Goal: Information Seeking & Learning: Learn about a topic

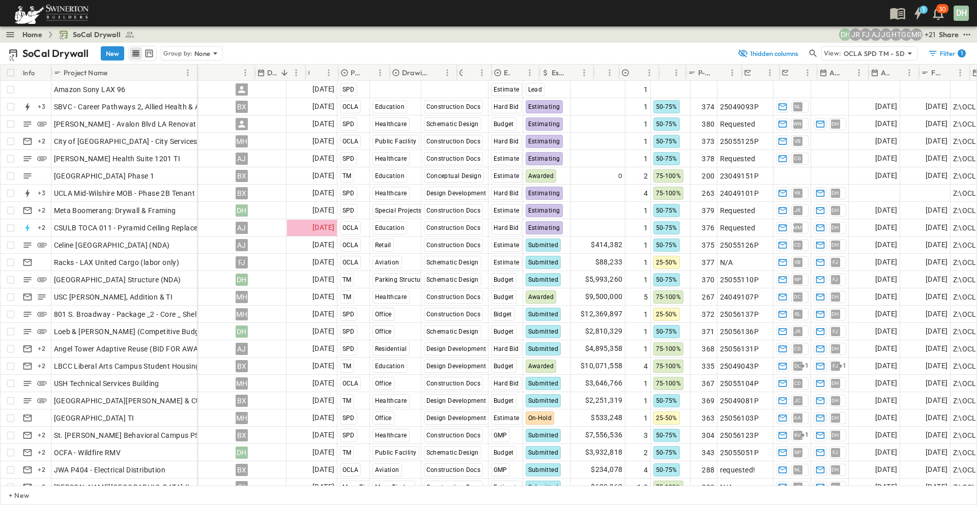
scroll to position [0, 32]
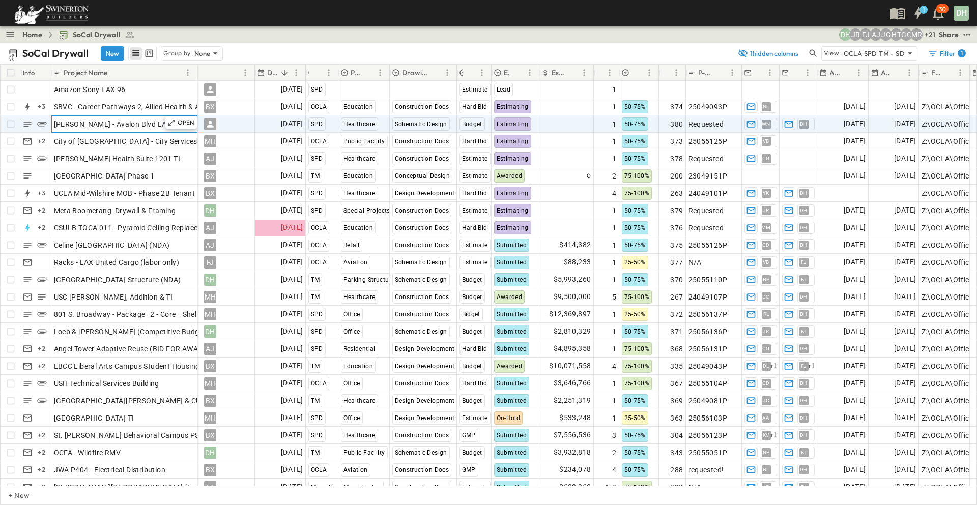
click at [111, 123] on span "[PERSON_NAME] - Avalon Blvd LA Renovation and Addition" at bounding box center [152, 124] width 197 height 10
click at [139, 124] on input "**********" at bounding box center [124, 124] width 144 height 12
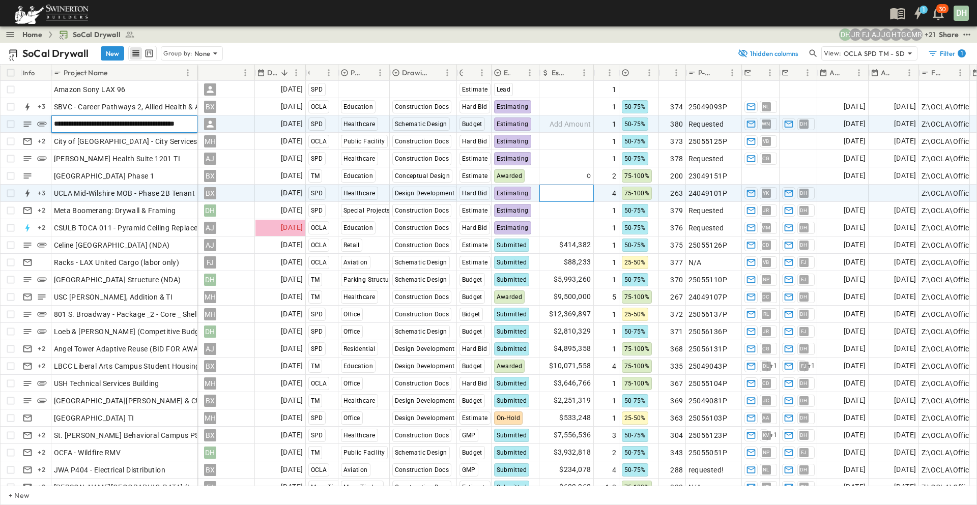
click at [564, 192] on span "Add Amount" at bounding box center [570, 193] width 42 height 10
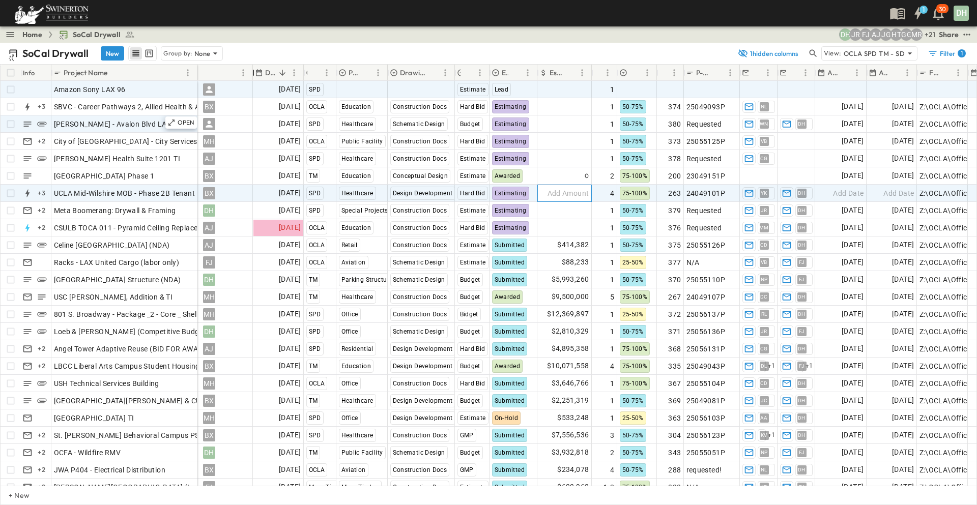
drag, startPoint x: 252, startPoint y: 74, endPoint x: 250, endPoint y: 96, distance: 22.5
click at [250, 96] on div "Info Project Name Owner Due Date Region Primary Market Drawing Status Estimate …" at bounding box center [489, 275] width 976 height 421
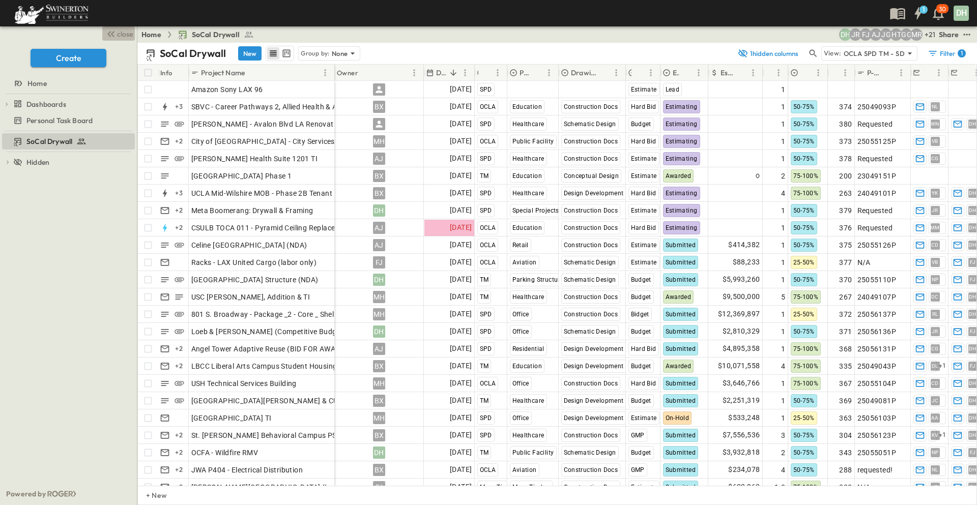
click at [126, 36] on span "close" at bounding box center [125, 34] width 16 height 10
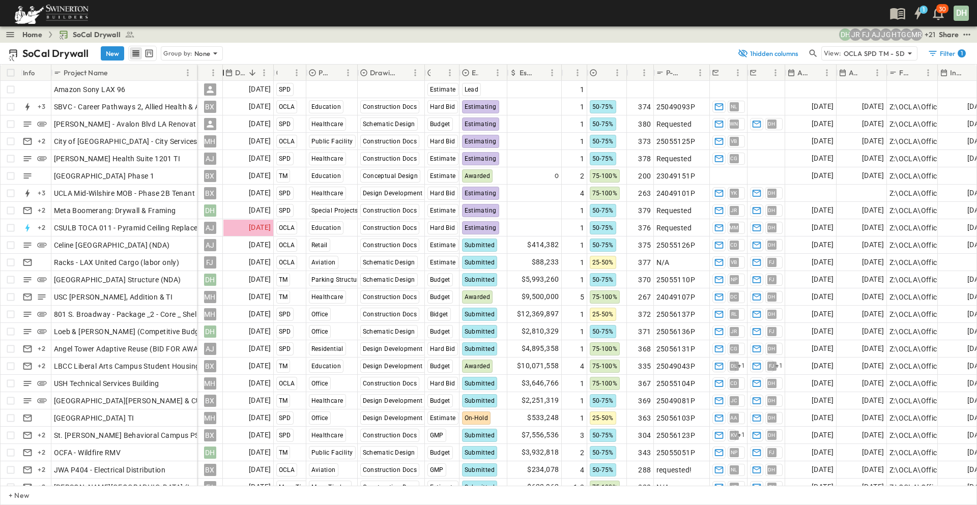
drag, startPoint x: 287, startPoint y: 72, endPoint x: 128, endPoint y: 94, distance: 160.2
click at [194, 79] on div "Info Project Name Owner Due Date Region Primary Market Drawing Status Estimate …" at bounding box center [489, 73] width 976 height 16
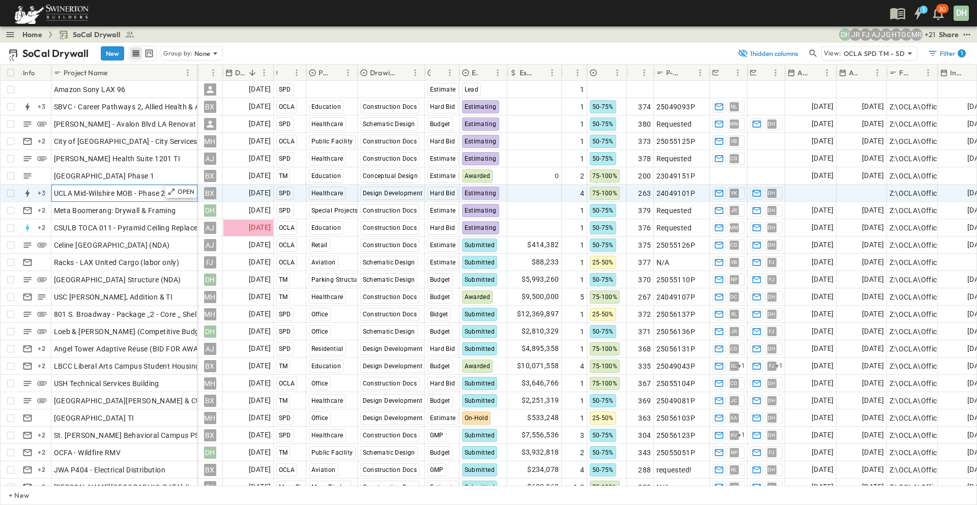
click at [157, 193] on span "UCLA Mid-Wilshire MOB - Phase 2B Tenant Improvements Floors 1-3 100% SD Budget" at bounding box center [195, 193] width 283 height 10
